Goal: Navigation & Orientation: Find specific page/section

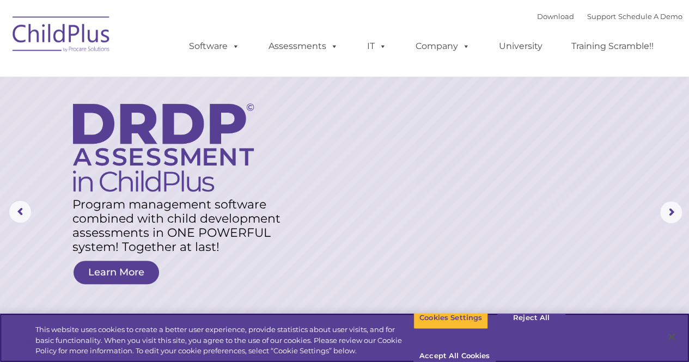
type input ""
select select "MEDIUM"
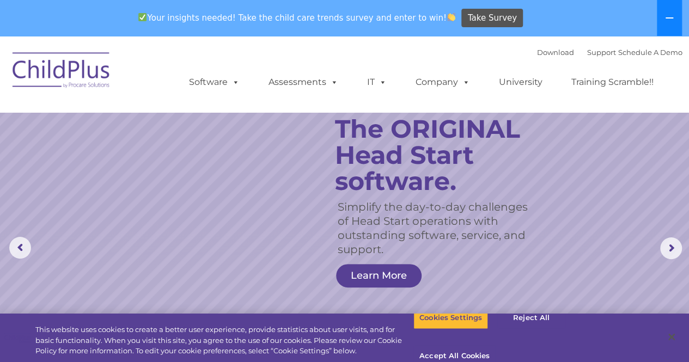
click at [672, 15] on icon at bounding box center [669, 18] width 9 height 9
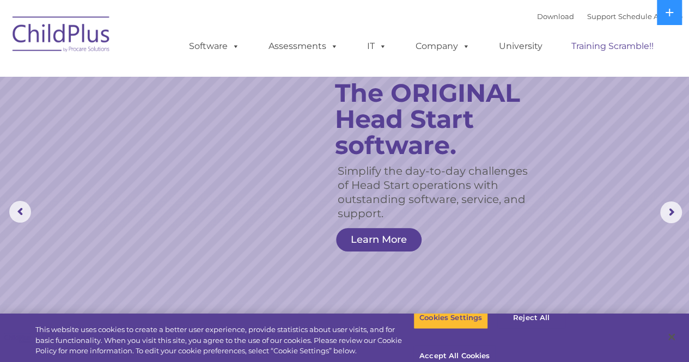
click at [663, 47] on link "Training Scramble!!" at bounding box center [612, 46] width 104 height 22
click at [627, 57] on link "Training Scramble!!" at bounding box center [612, 46] width 104 height 22
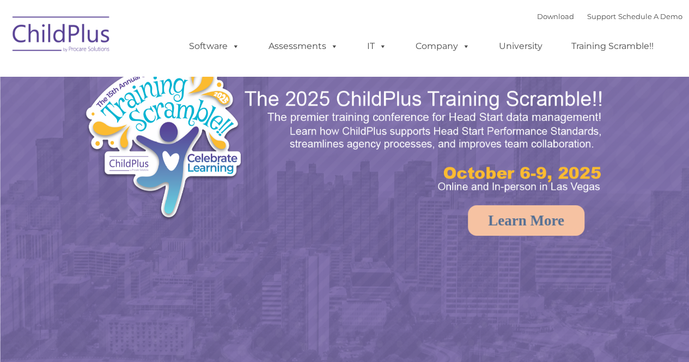
type input ""
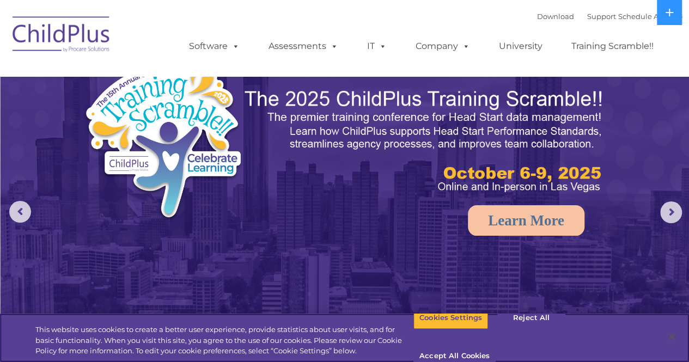
select select "MEDIUM"
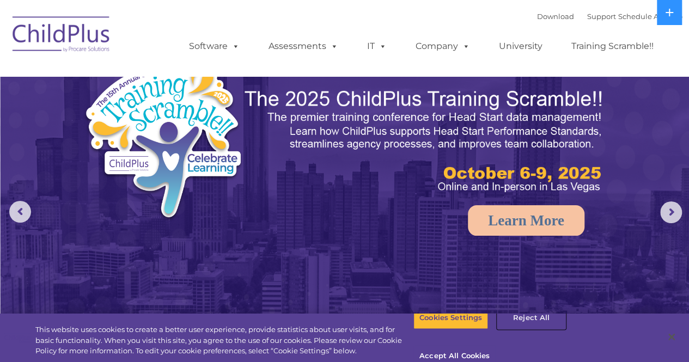
click at [527, 324] on button "Reject All" at bounding box center [531, 318] width 68 height 23
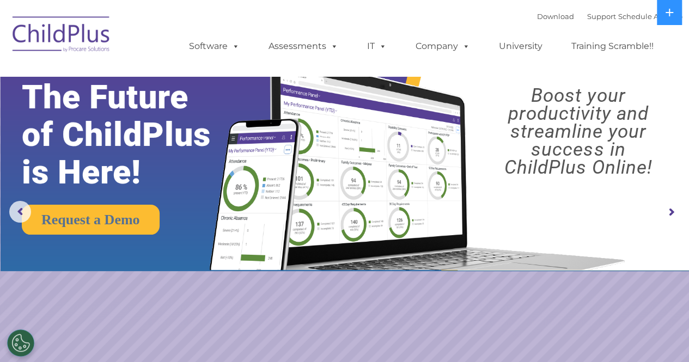
click at [673, 215] on rs-arrow at bounding box center [671, 213] width 22 height 22
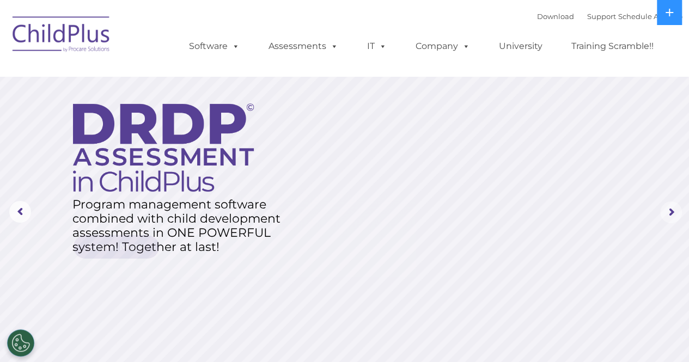
click at [673, 215] on rs-arrow at bounding box center [671, 213] width 22 height 22
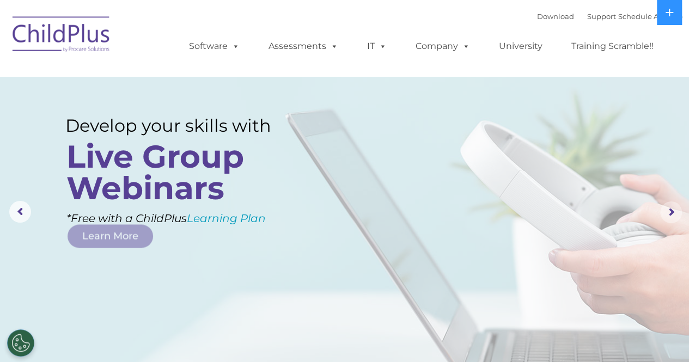
click at [673, 215] on rs-arrow at bounding box center [671, 213] width 22 height 22
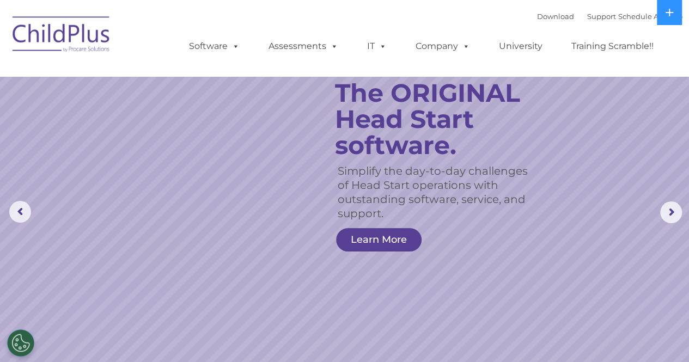
click at [60, 42] on img at bounding box center [61, 36] width 109 height 54
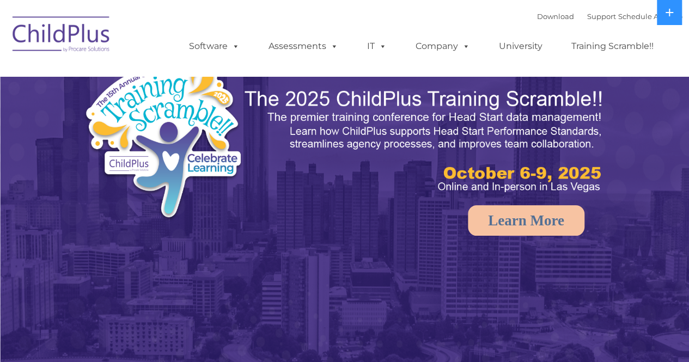
select select "MEDIUM"
click at [669, 14] on icon at bounding box center [670, 13] width 8 height 8
